Goal: Check status: Check status

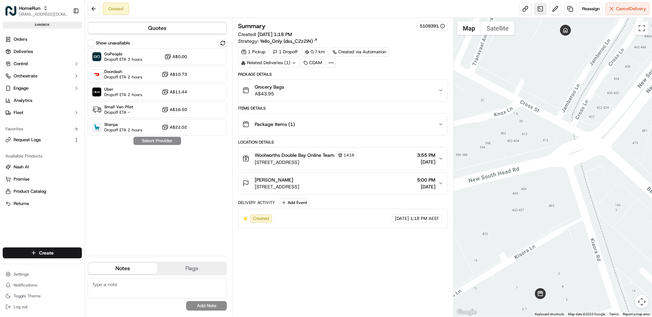
click at [539, 9] on link at bounding box center [540, 9] width 12 height 12
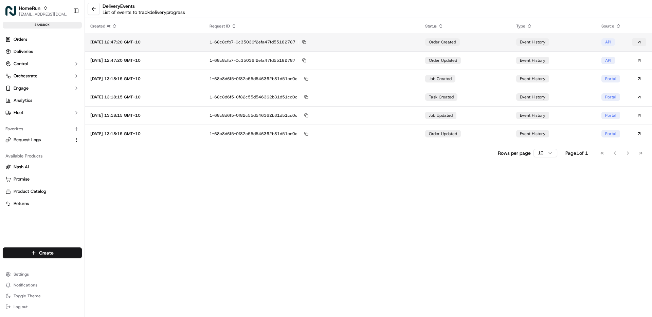
click at [640, 41] on button at bounding box center [639, 42] width 14 height 8
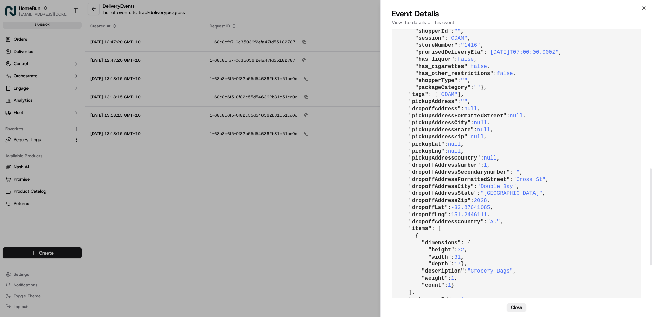
scroll to position [327, 0]
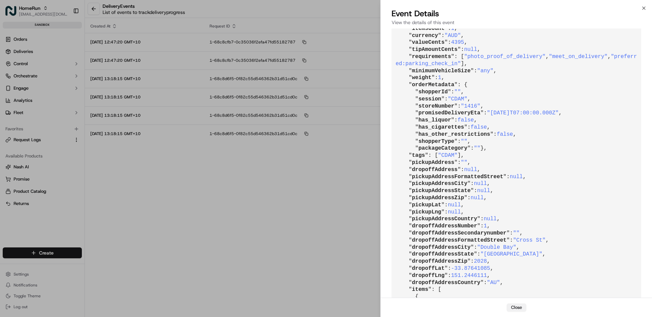
click at [509, 306] on button "Close" at bounding box center [517, 308] width 20 height 8
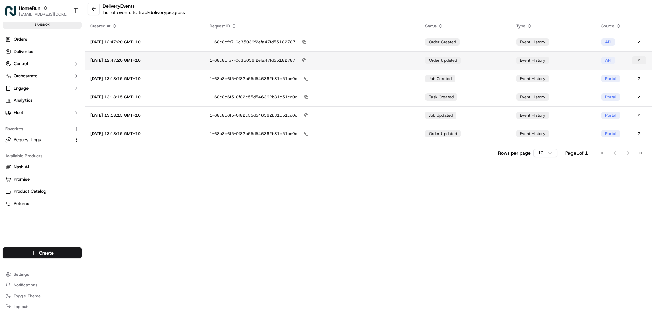
click at [638, 59] on button at bounding box center [639, 60] width 14 height 8
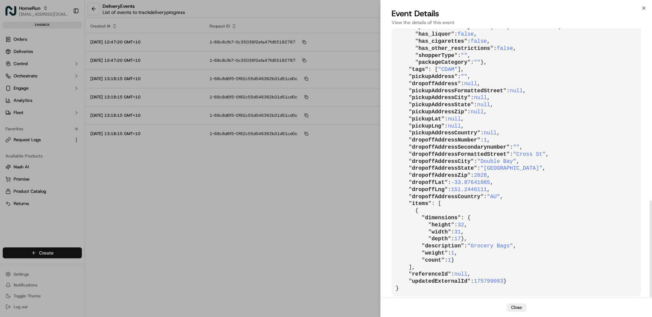
scroll to position [476, 0]
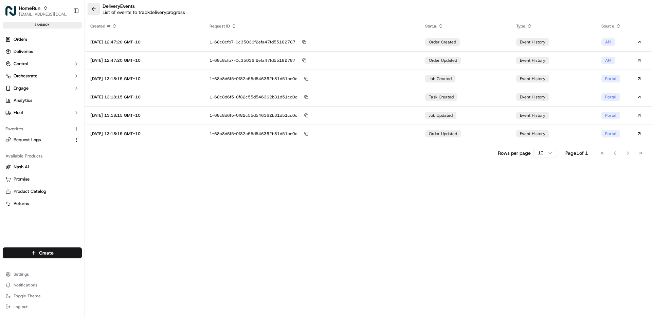
click at [94, 10] on button at bounding box center [94, 9] width 12 height 12
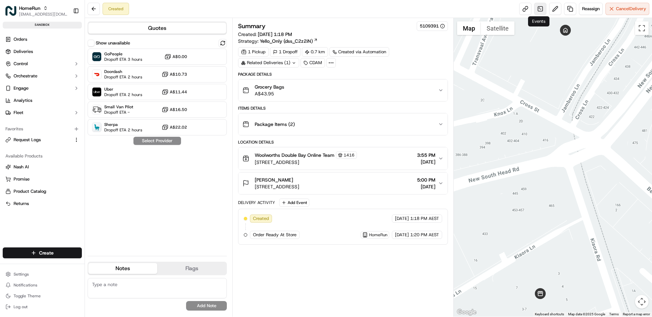
click at [544, 11] on link at bounding box center [540, 9] width 12 height 12
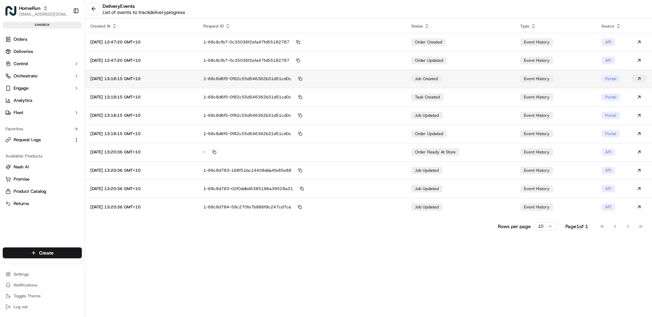
click at [639, 79] on button at bounding box center [639, 79] width 14 height 8
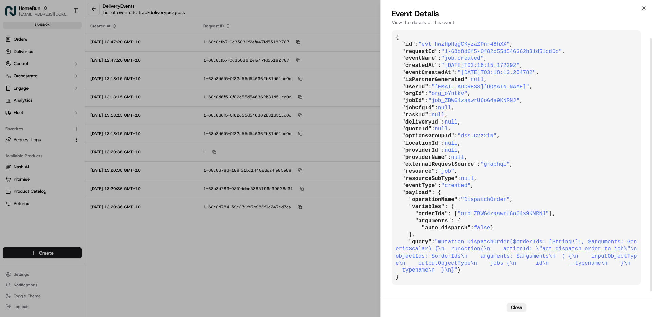
scroll to position [17, 0]
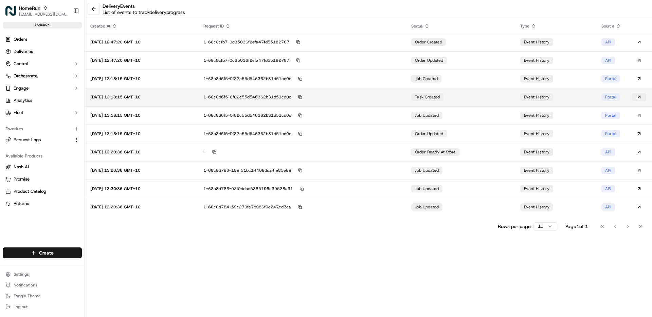
click at [640, 95] on button at bounding box center [639, 97] width 14 height 8
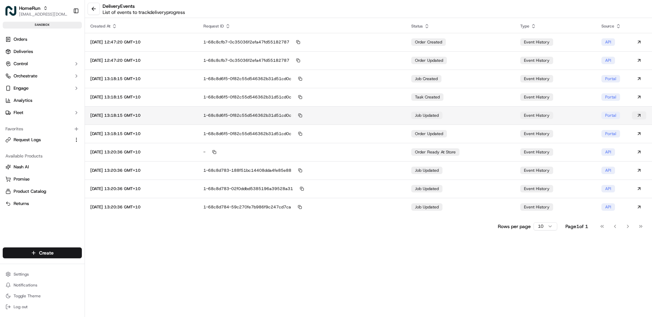
click at [639, 115] on button at bounding box center [639, 115] width 14 height 8
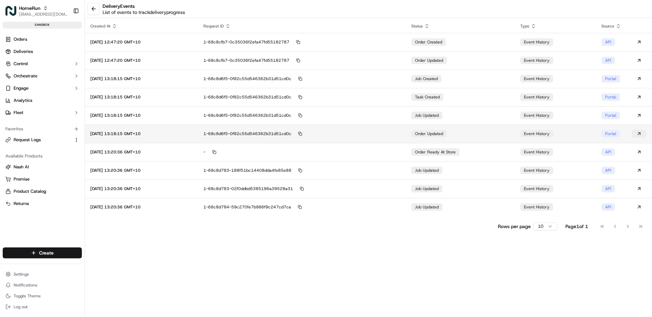
click at [640, 134] on button at bounding box center [639, 134] width 14 height 8
click at [638, 133] on button at bounding box center [639, 134] width 14 height 8
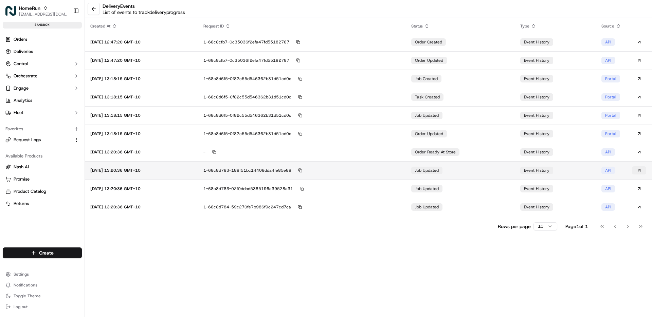
click at [639, 169] on button at bounding box center [639, 170] width 14 height 8
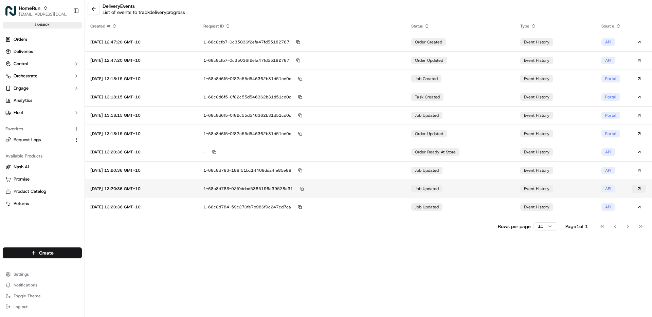
click at [640, 189] on button at bounding box center [639, 189] width 14 height 8
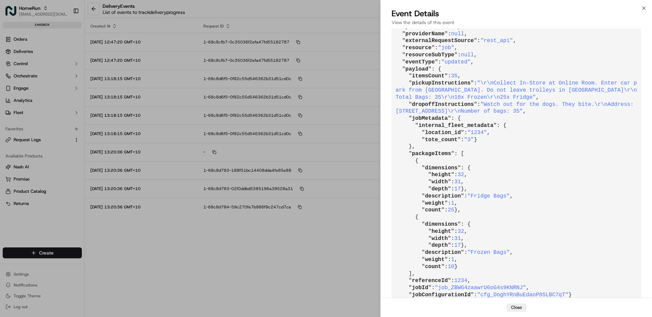
scroll to position [179, 0]
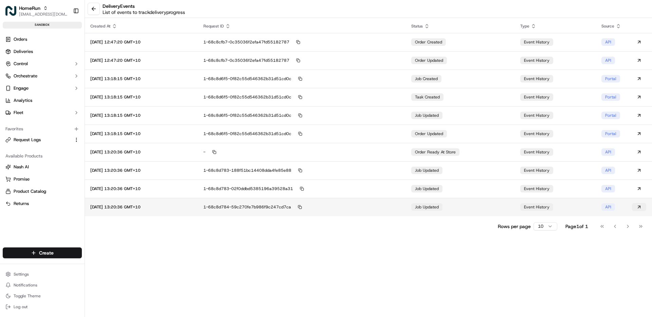
click at [641, 207] on button at bounding box center [639, 207] width 14 height 8
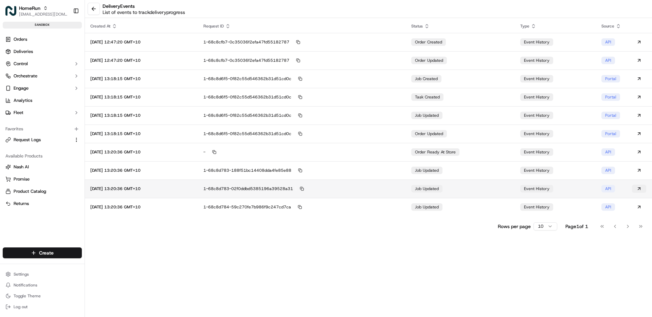
click at [639, 188] on button at bounding box center [639, 189] width 14 height 8
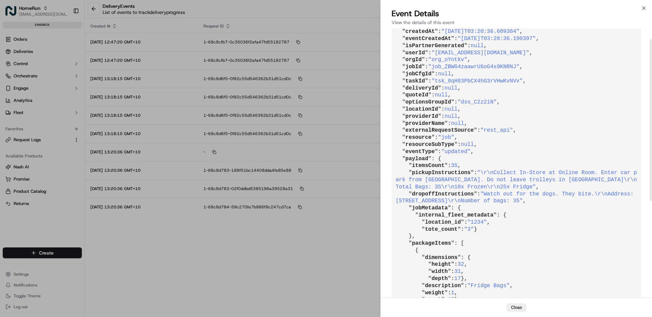
scroll to position [0, 0]
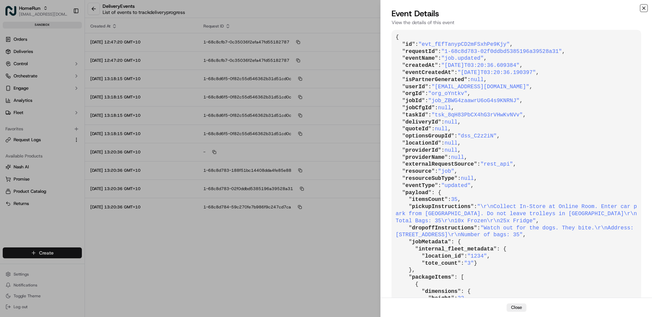
click at [645, 11] on icon "button" at bounding box center [643, 7] width 5 height 5
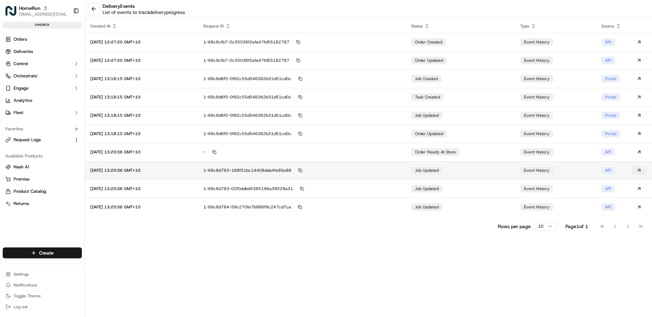
click at [639, 170] on button at bounding box center [639, 170] width 14 height 8
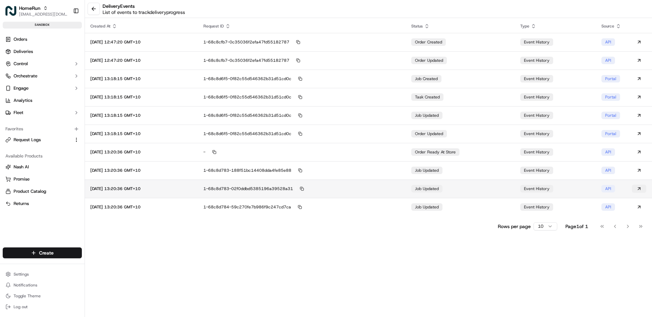
click at [643, 189] on button at bounding box center [639, 189] width 14 height 8
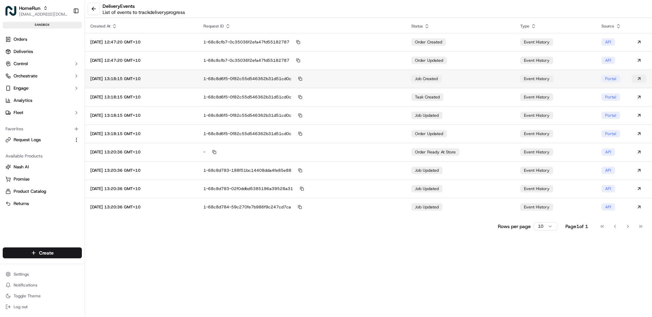
click at [640, 79] on button at bounding box center [639, 79] width 14 height 8
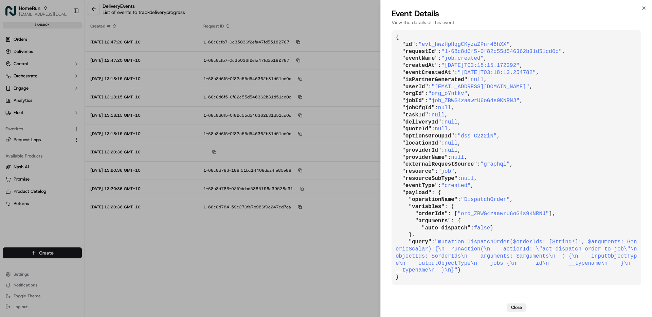
scroll to position [17, 0]
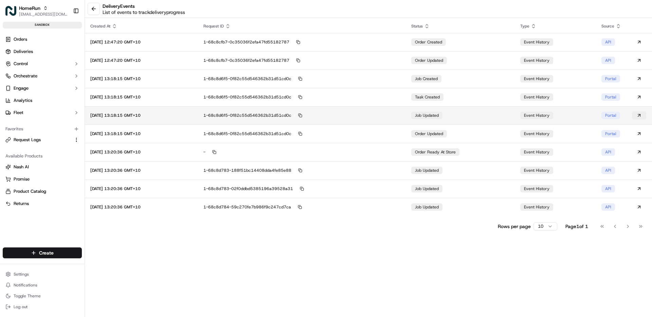
click at [637, 117] on button at bounding box center [639, 115] width 14 height 8
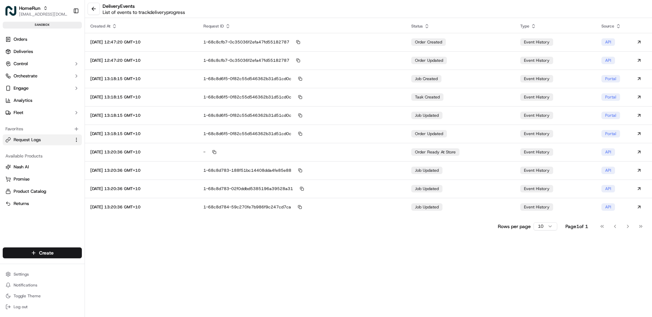
click at [40, 144] on button "Request Logs" at bounding box center [42, 139] width 79 height 11
click at [95, 11] on button at bounding box center [94, 9] width 12 height 12
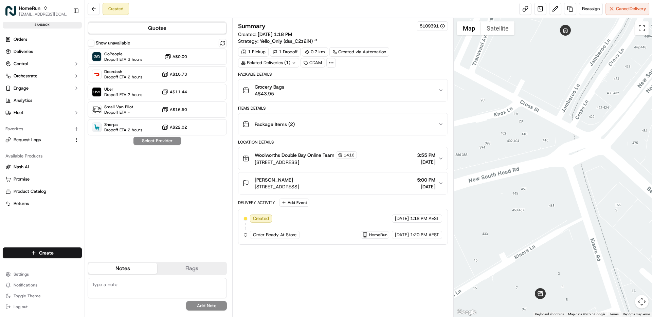
click at [308, 93] on div "Grocery Bags A$43.95" at bounding box center [339, 91] width 195 height 14
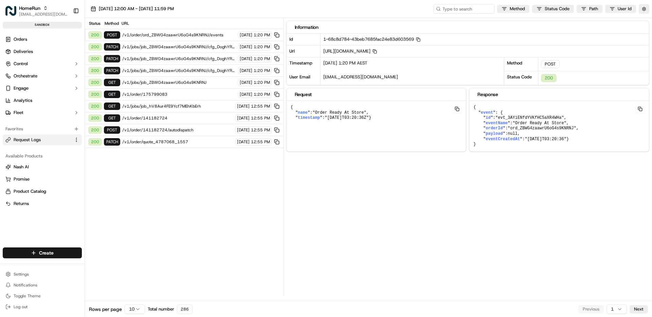
click at [172, 47] on span "/v1/jobs/job_ZBWG4zaawrU6oG4s9KNRNJ/cfg_DoghYRnBuEdaoP8SLBC7qT" at bounding box center [179, 46] width 114 height 5
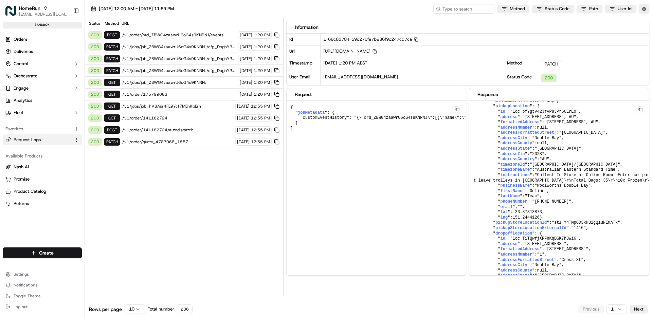
scroll to position [245, 0]
click at [640, 110] on button at bounding box center [640, 109] width 10 height 8
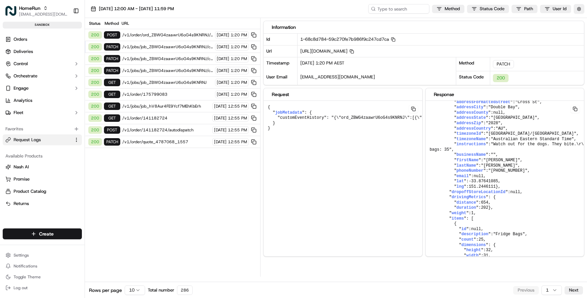
scroll to position [402, 0]
